Goal: Find specific page/section: Locate a particular part of the current website

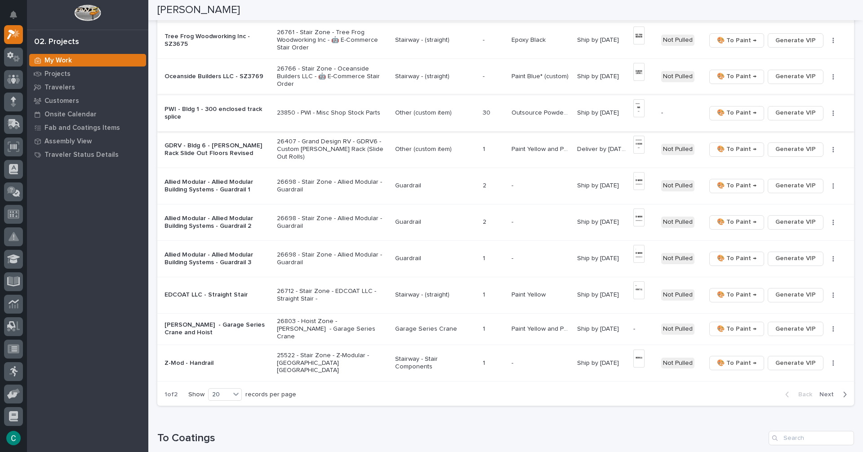
scroll to position [494, 0]
click at [787, 324] on span "Generate VIP" at bounding box center [795, 328] width 40 height 11
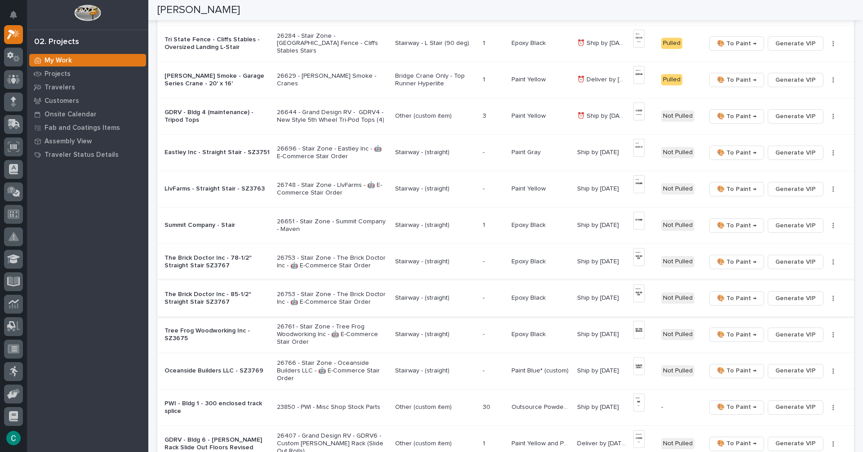
scroll to position [0, 0]
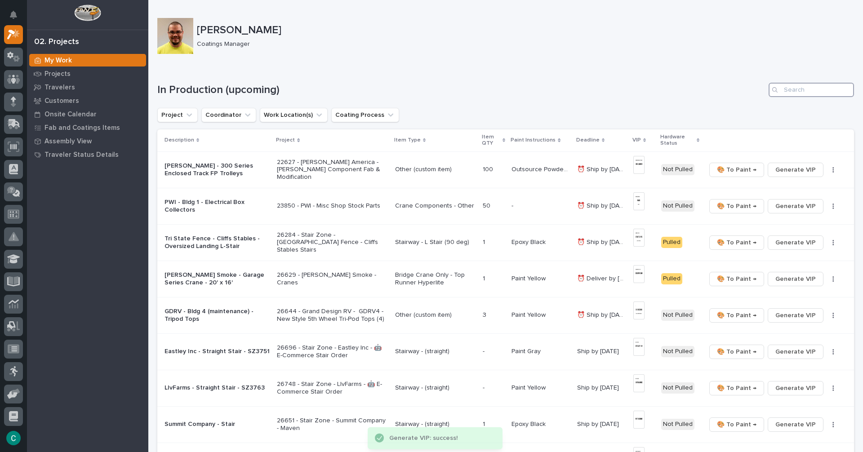
click at [794, 92] on input "Search" at bounding box center [810, 90] width 85 height 14
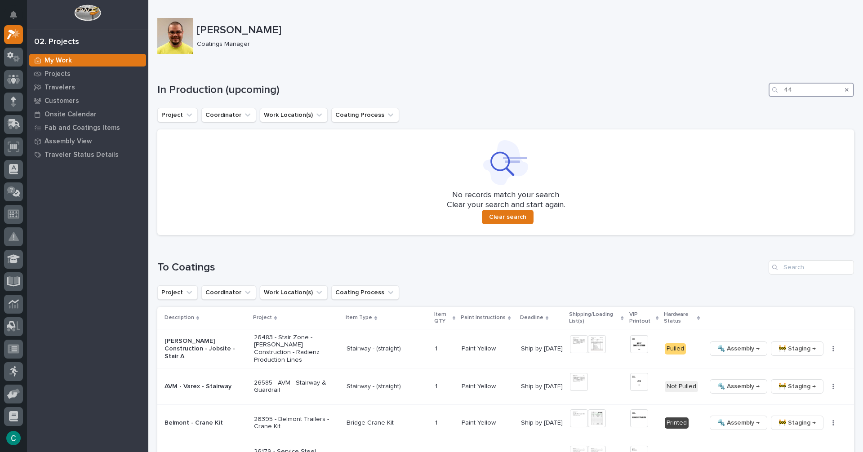
type input "4"
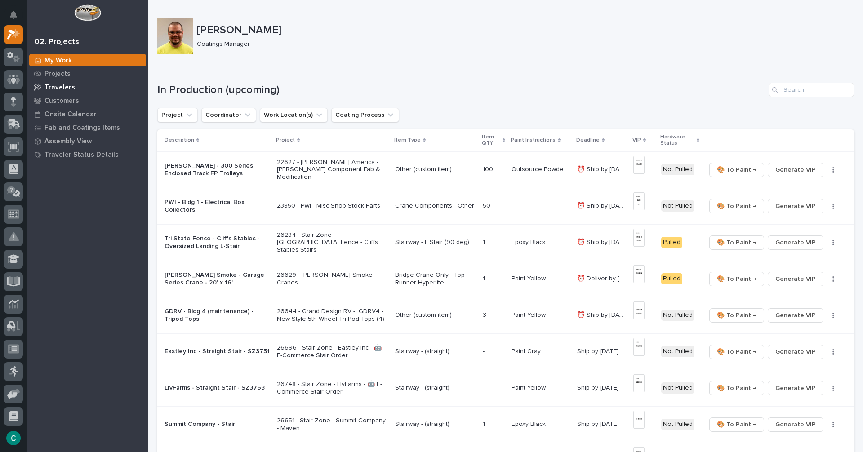
click at [52, 86] on p "Travelers" at bounding box center [59, 88] width 31 height 8
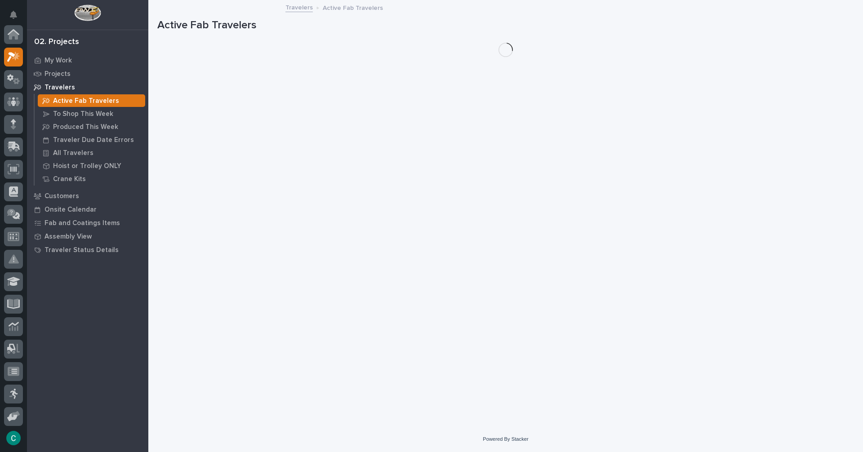
scroll to position [22, 0]
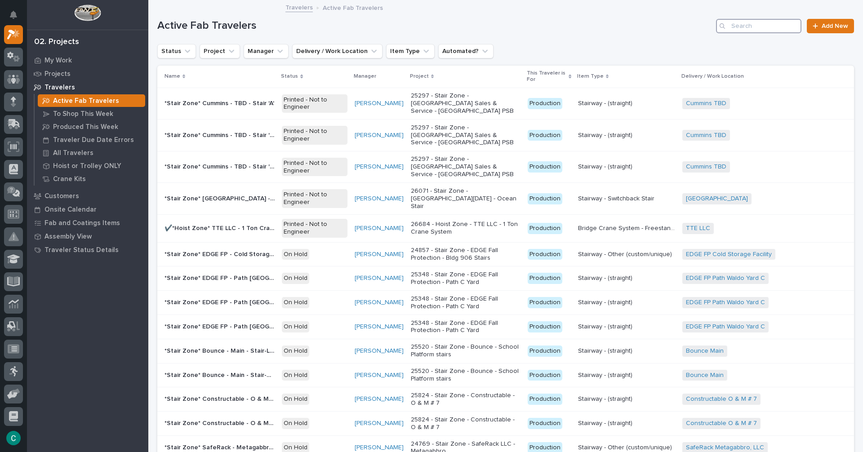
click at [724, 30] on input "Search" at bounding box center [758, 26] width 85 height 14
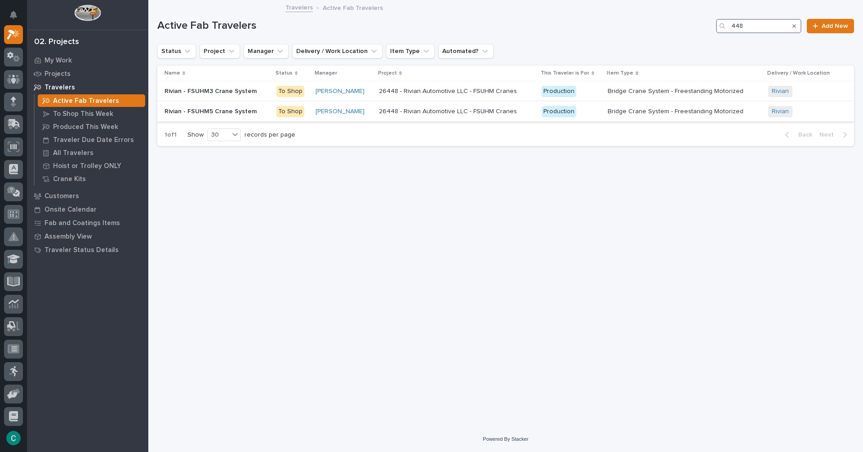
type input "448"
click at [242, 112] on p "Rivian - FSUHM5 Crane System" at bounding box center [211, 110] width 94 height 9
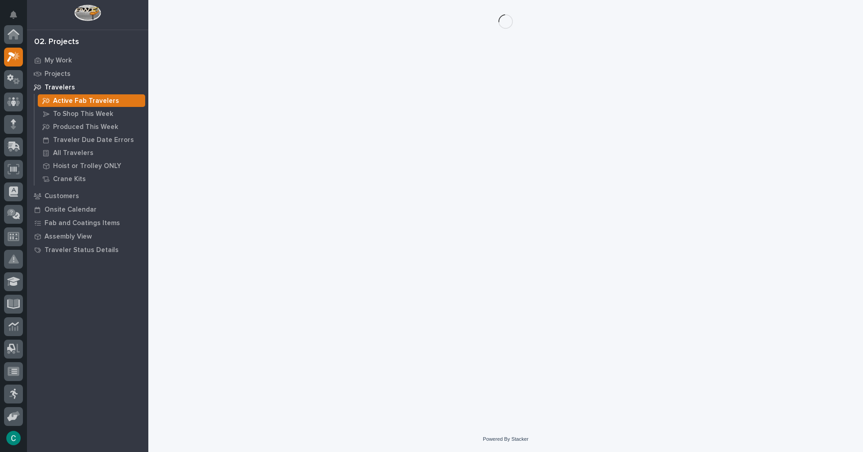
scroll to position [22, 0]
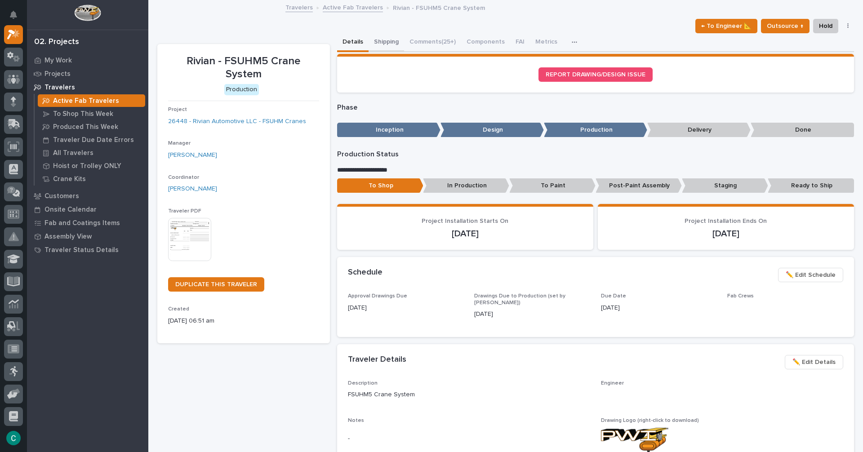
click at [390, 42] on button "Shipping" at bounding box center [387, 42] width 36 height 19
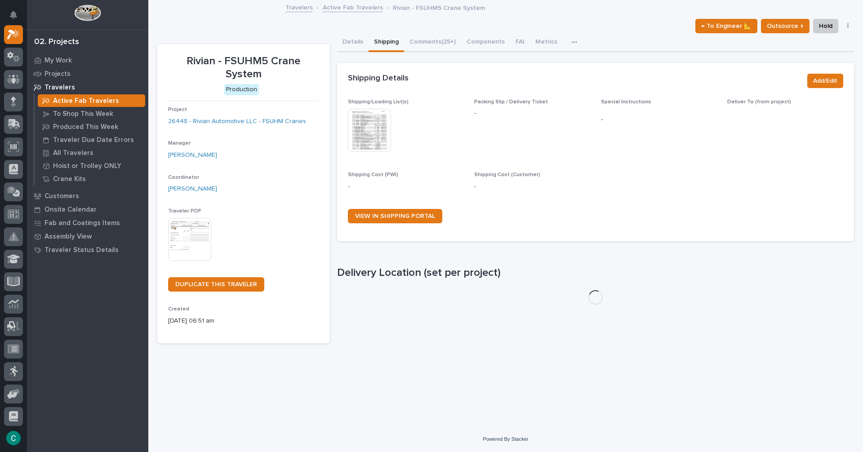
click at [377, 137] on img at bounding box center [369, 130] width 43 height 43
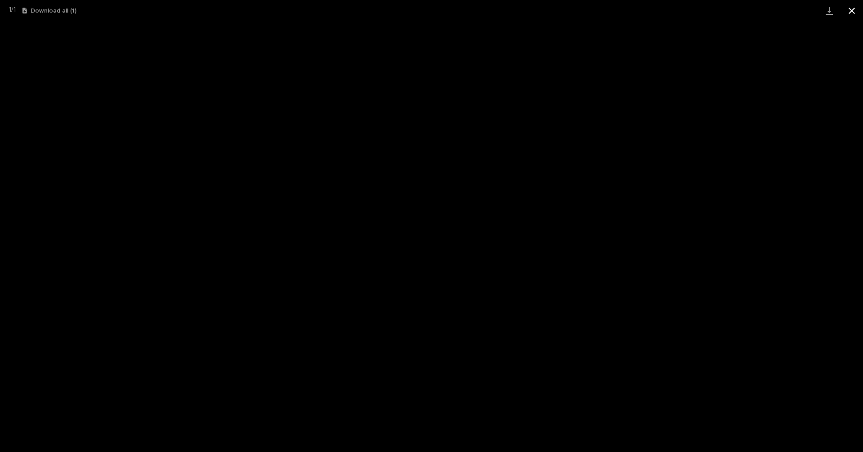
click at [855, 9] on button "Close gallery" at bounding box center [851, 10] width 22 height 21
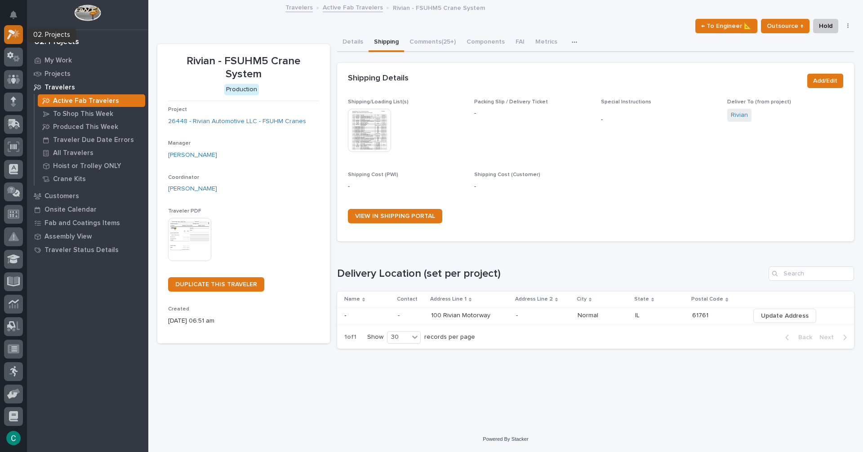
click at [9, 36] on icon at bounding box center [11, 35] width 8 height 10
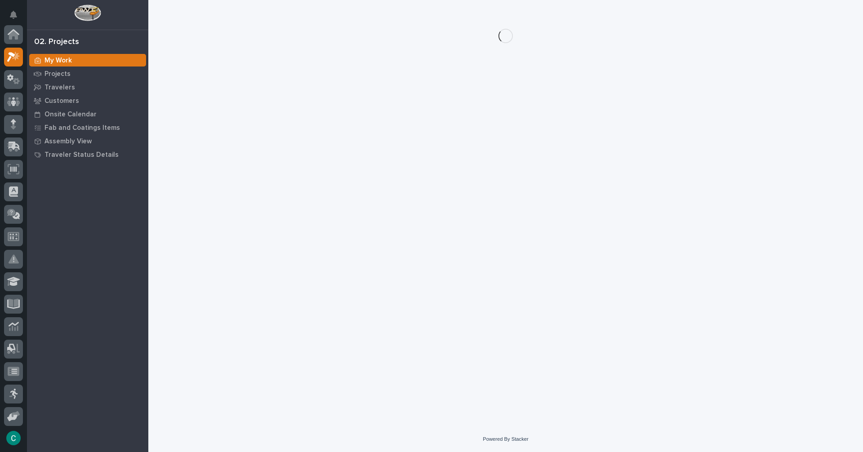
scroll to position [22, 0]
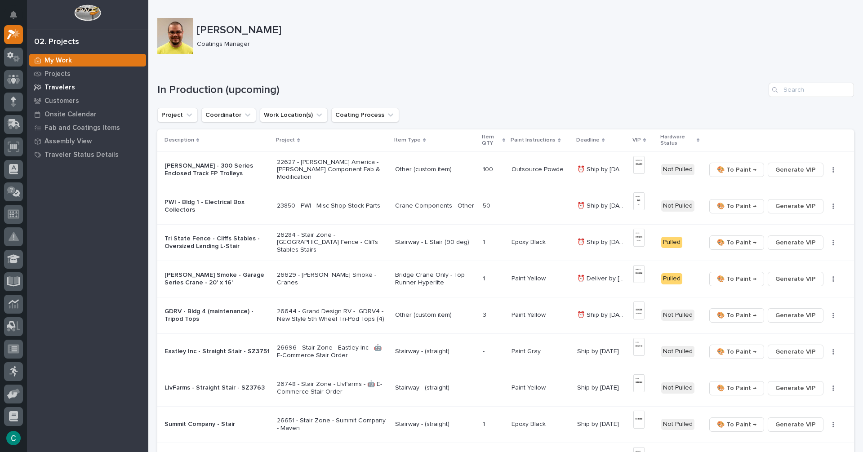
click at [77, 91] on div "Travelers" at bounding box center [87, 87] width 117 height 13
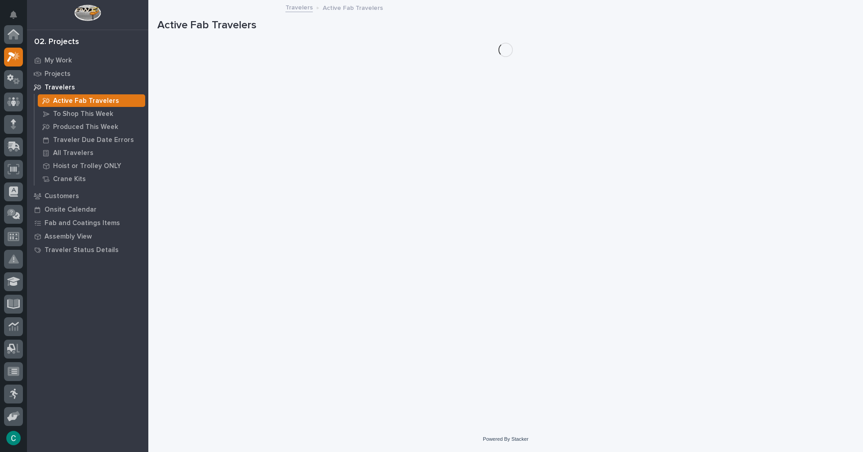
scroll to position [22, 0]
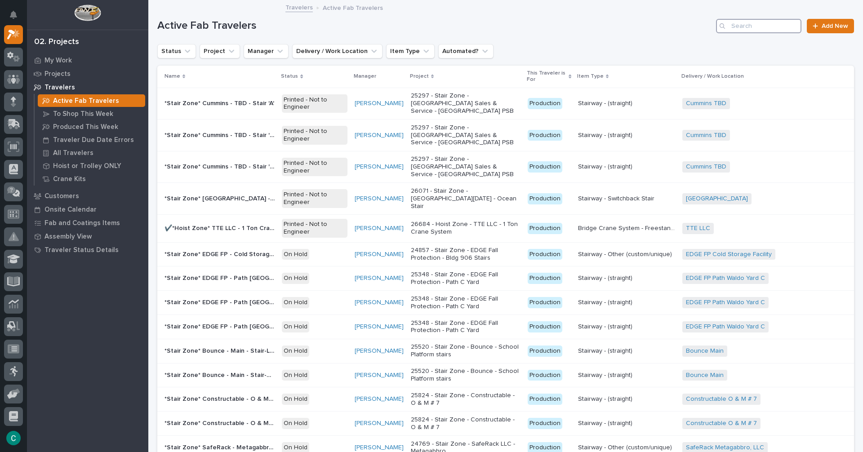
click at [740, 30] on input "Search" at bounding box center [758, 26] width 85 height 14
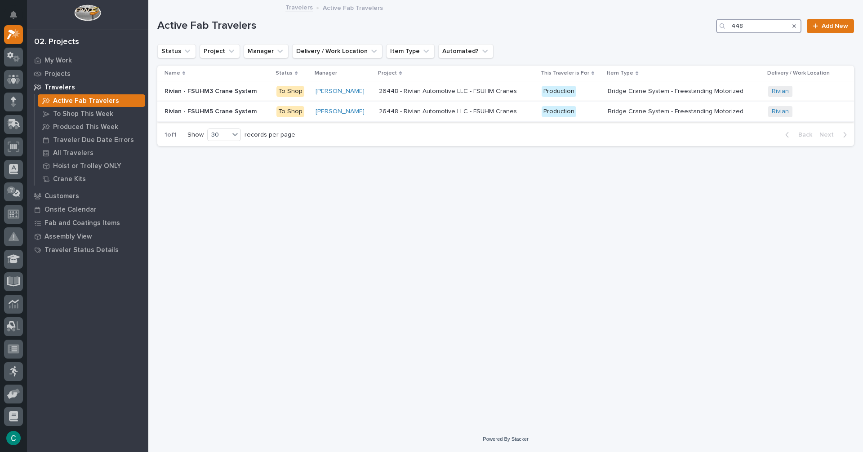
type input "448"
click at [236, 111] on p "Rivian - FSUHM5 Crane System" at bounding box center [211, 110] width 94 height 9
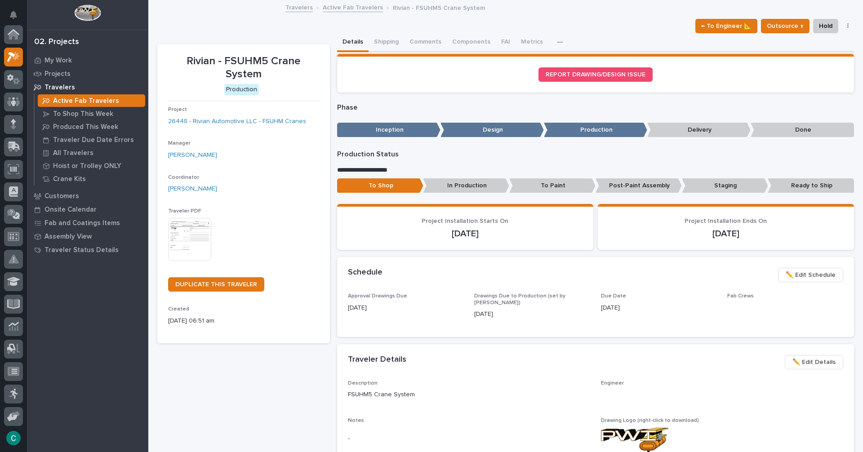
scroll to position [22, 0]
click at [384, 36] on button "Shipping" at bounding box center [387, 42] width 36 height 19
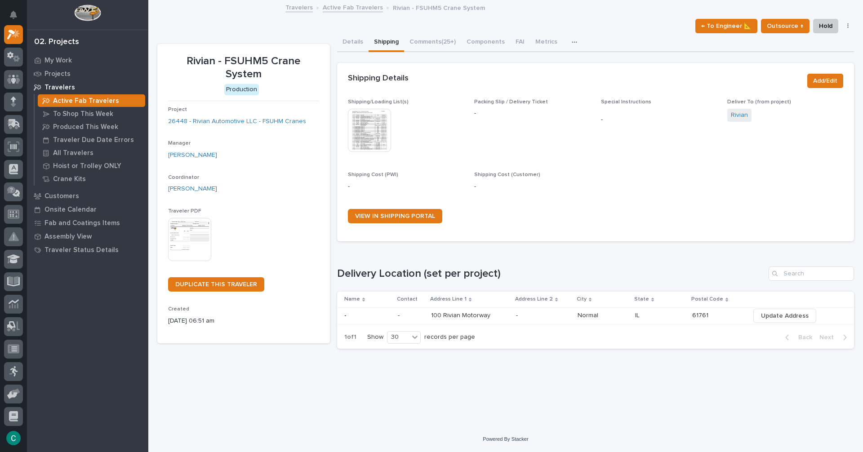
click at [361, 120] on img at bounding box center [369, 130] width 43 height 43
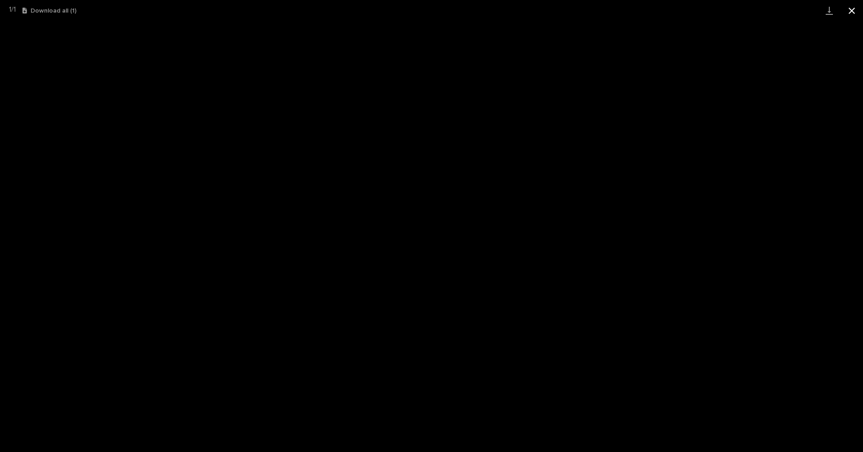
click at [848, 14] on button "Close gallery" at bounding box center [851, 10] width 22 height 21
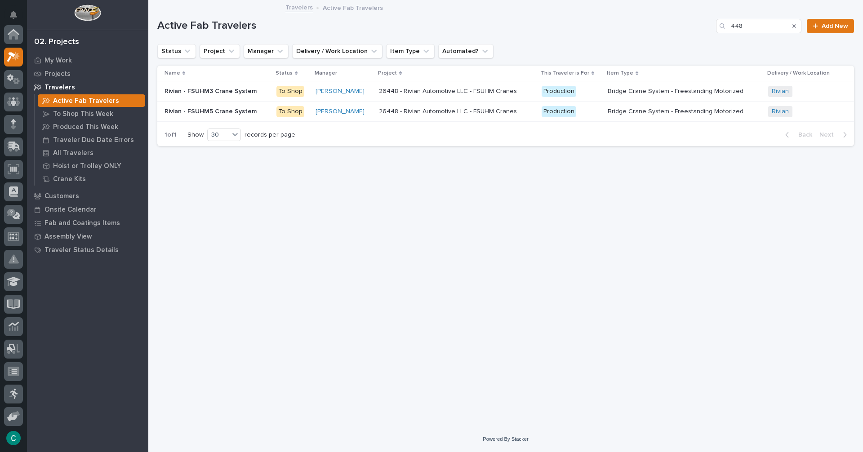
scroll to position [22, 0]
click at [228, 93] on p "Rivian - FSUHM3 Crane System" at bounding box center [211, 90] width 94 height 9
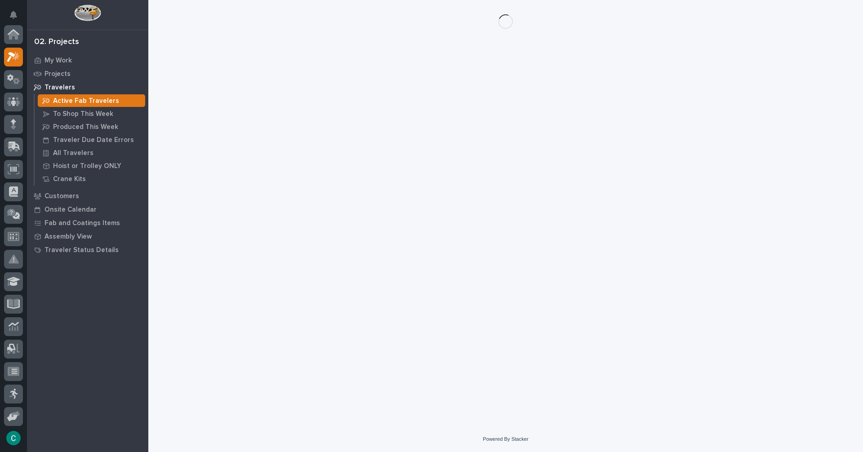
scroll to position [22, 0]
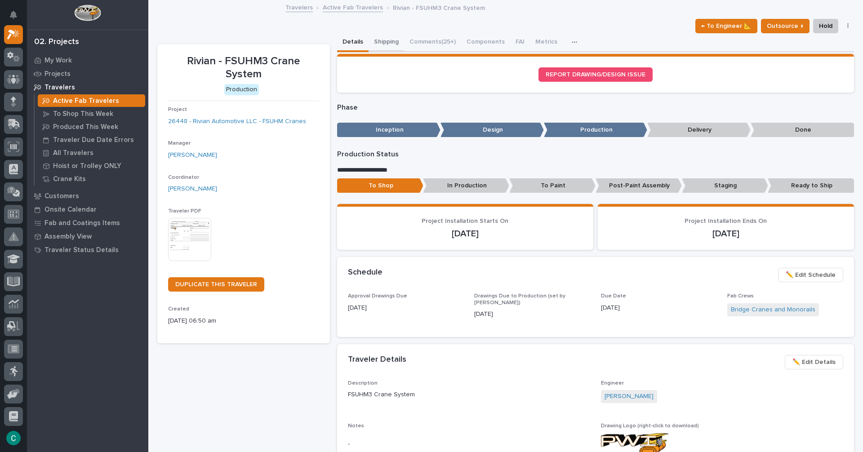
click at [382, 36] on button "Shipping" at bounding box center [387, 42] width 36 height 19
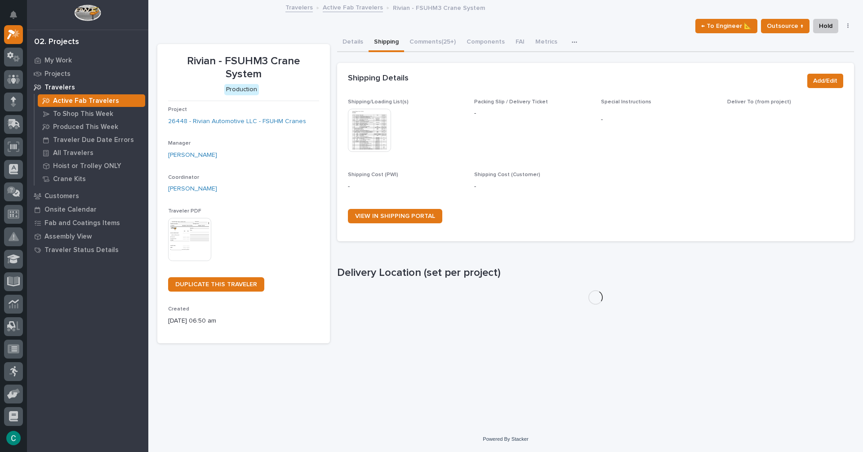
click at [366, 129] on img at bounding box center [369, 130] width 43 height 43
